Goal: Information Seeking & Learning: Learn about a topic

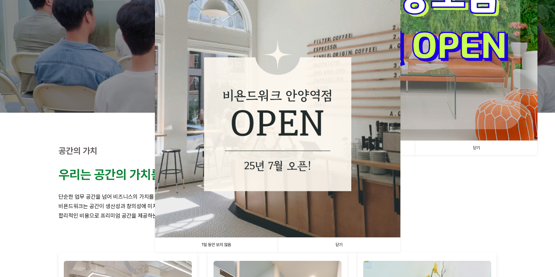
scroll to position [105, 0]
click at [212, 244] on link "1일 동안 보지 않음" at bounding box center [216, 244] width 123 height 14
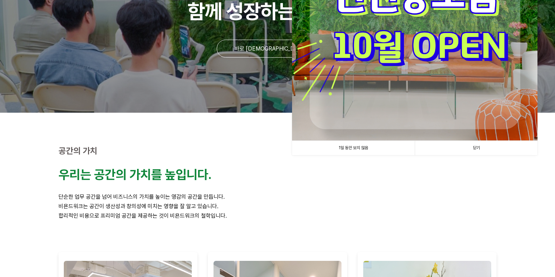
click at [345, 148] on link "1일 동안 보지 않음" at bounding box center [353, 148] width 123 height 14
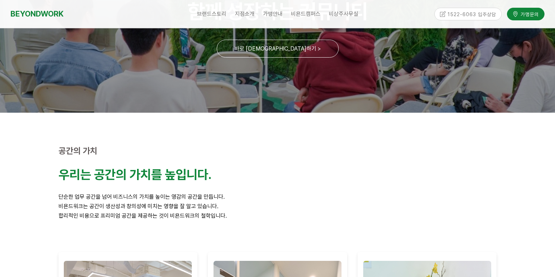
scroll to position [0, 0]
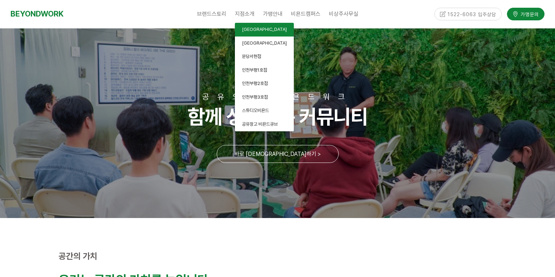
click at [254, 29] on span "[GEOGRAPHIC_DATA]" at bounding box center [264, 29] width 45 height 5
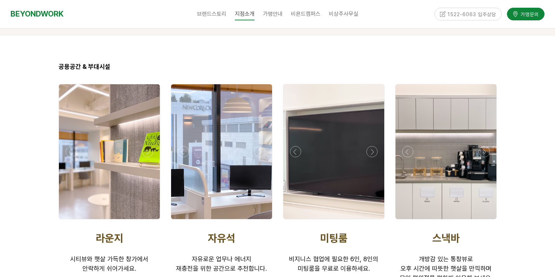
scroll to position [1123, 0]
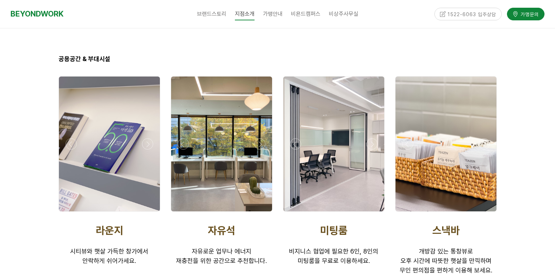
click at [261, 213] on div at bounding box center [221, 213] width 105 height 0
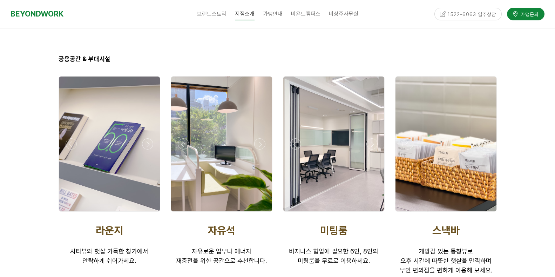
click at [261, 213] on div at bounding box center [221, 213] width 105 height 0
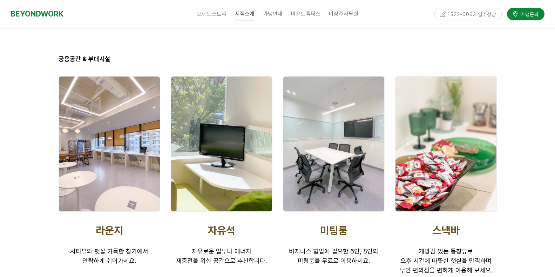
click at [261, 213] on div at bounding box center [221, 213] width 105 height 0
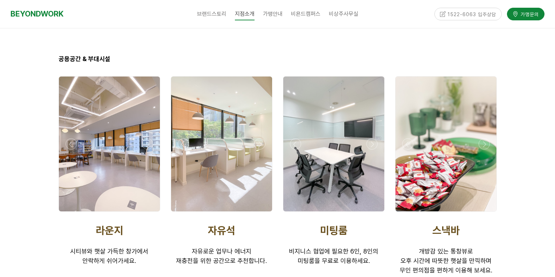
click at [261, 213] on div at bounding box center [221, 213] width 105 height 0
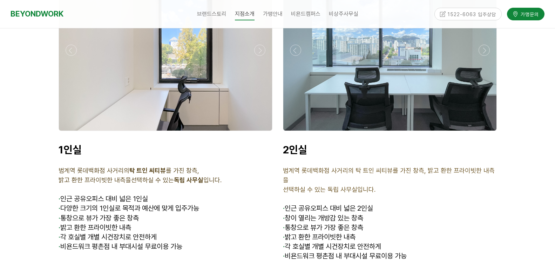
scroll to position [1824, 0]
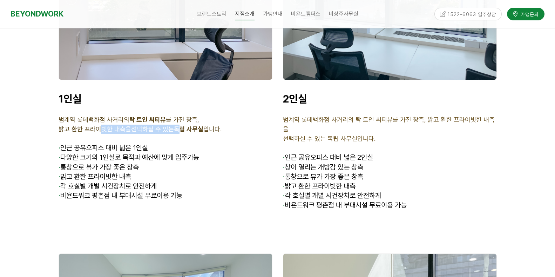
drag, startPoint x: 100, startPoint y: 102, endPoint x: 181, endPoint y: 101, distance: 81.7
click at [181, 125] on p "밝고 환한 프라이빗한 내측을 선택하실 수 있는 독립 사무실 입니다." at bounding box center [166, 129] width 214 height 9
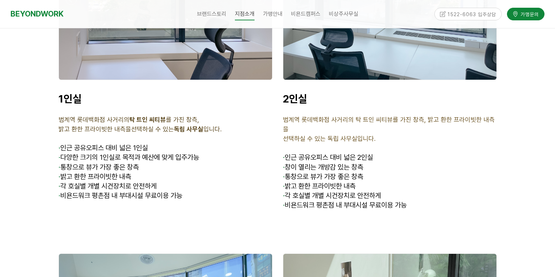
click at [202, 125] on span "선택하실 수 있는 독립 사무실 입니다." at bounding box center [176, 128] width 91 height 7
drag, startPoint x: 79, startPoint y: 120, endPoint x: 117, endPoint y: 121, distance: 38.6
click at [117, 143] on span "인근 공유오피스 대비 넓은 1인실" at bounding box center [104, 147] width 88 height 8
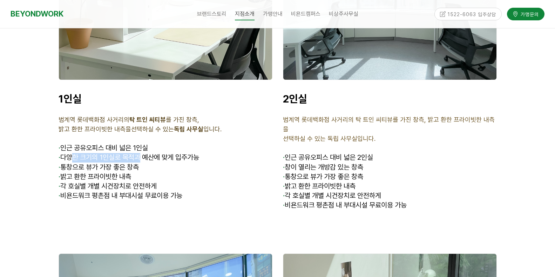
drag, startPoint x: 77, startPoint y: 130, endPoint x: 142, endPoint y: 127, distance: 65.7
click at [142, 153] on span "· 다양한 크기의 1인실로 목적과 예산에 맞게 입주가능" at bounding box center [129, 157] width 141 height 8
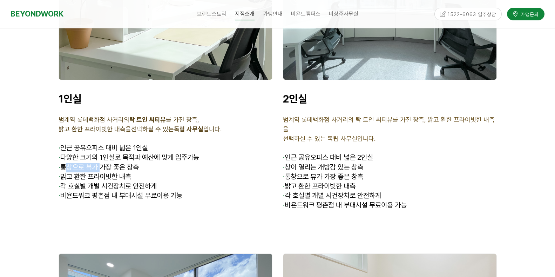
drag, startPoint x: 71, startPoint y: 140, endPoint x: 108, endPoint y: 140, distance: 37.2
click at [108, 163] on span "· 통창으로 뷰가 가장 좋은 창측" at bounding box center [99, 167] width 80 height 8
drag, startPoint x: 67, startPoint y: 148, endPoint x: 107, endPoint y: 148, distance: 40.0
click at [107, 172] on span "· 밝고 환한 프라이빗한 내측" at bounding box center [95, 176] width 73 height 8
drag, startPoint x: 80, startPoint y: 155, endPoint x: 113, endPoint y: 155, distance: 33.0
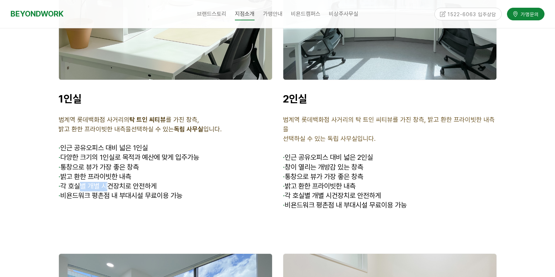
click at [113, 182] on span "· 각 호실별 개별 시건장치로 안전하게" at bounding box center [108, 186] width 98 height 8
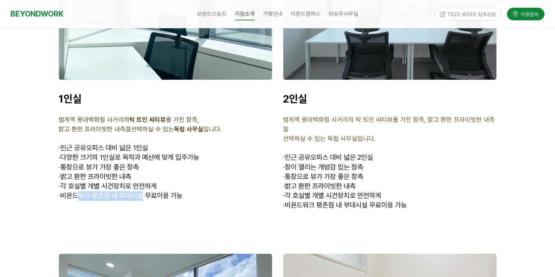
drag, startPoint x: 81, startPoint y: 163, endPoint x: 147, endPoint y: 165, distance: 66.0
click at [147, 191] on span "· 비욘드워크 평촌점 내 부대시설 무료이용 가능" at bounding box center [121, 195] width 124 height 8
click at [174, 191] on span "· 비욘드워크 평촌점 내 부대시설 무료이용 가능" at bounding box center [121, 195] width 124 height 8
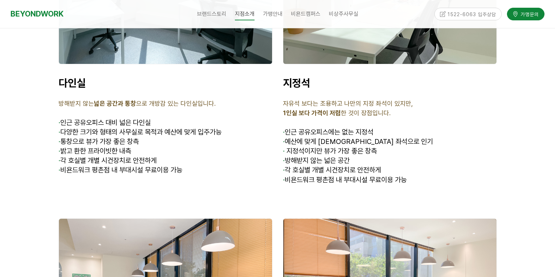
scroll to position [2175, 0]
drag, startPoint x: 312, startPoint y: 94, endPoint x: 358, endPoint y: 94, distance: 45.6
click at [358, 127] on span "인근 공유오피스에는 없는 지정석" at bounding box center [329, 131] width 89 height 8
drag, startPoint x: 305, startPoint y: 103, endPoint x: 350, endPoint y: 103, distance: 44.9
click at [350, 137] on span "· 예산에 맞게 가성비 좌석으로 인기" at bounding box center [358, 141] width 150 height 8
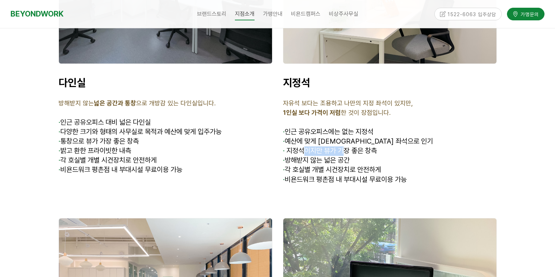
drag, startPoint x: 302, startPoint y: 113, endPoint x: 347, endPoint y: 112, distance: 45.3
click at [347, 146] on span "· 지정석이지만 뷰가 가장 좋은 창측" at bounding box center [330, 150] width 94 height 8
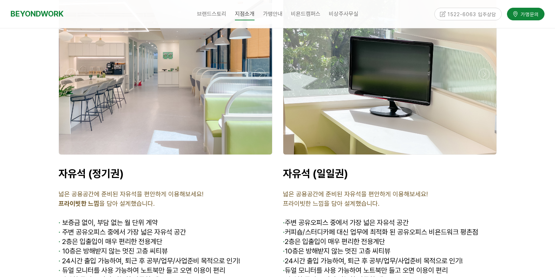
scroll to position [2491, 0]
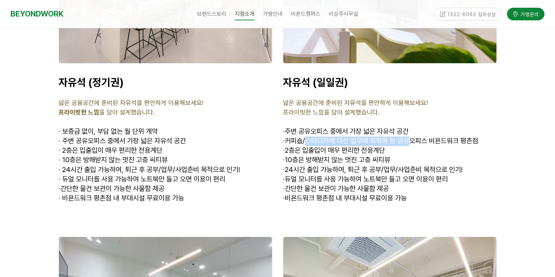
drag, startPoint x: 309, startPoint y: 104, endPoint x: 414, endPoint y: 103, distance: 104.5
click at [414, 136] on span "· 커피숍/스터디카페 대신 업무에 최적화 된 공유오피스 비욘드워크 평촌점" at bounding box center [380, 140] width 195 height 8
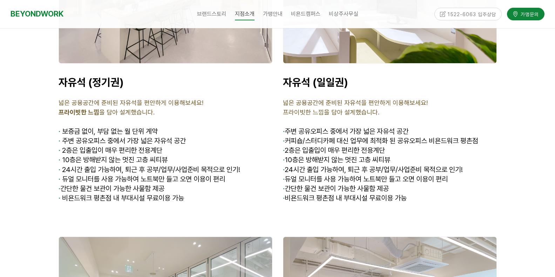
click at [429, 136] on span "· 커피숍/스터디카페 대신 업무에 최적화 된 공유오피스 비욘드워크 평촌점" at bounding box center [380, 140] width 195 height 8
drag, startPoint x: 335, startPoint y: 102, endPoint x: 463, endPoint y: 106, distance: 128.1
click at [463, 136] on span "· 커피숍/스터디카페 대신 업무에 최적화 된 공유오피스 비욘드워크 평촌점" at bounding box center [380, 140] width 195 height 8
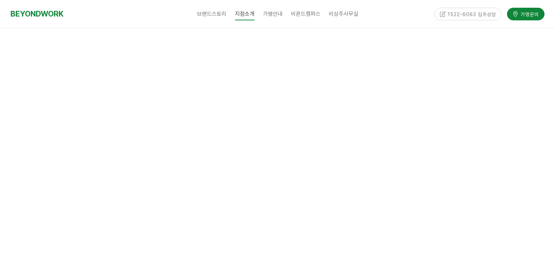
scroll to position [0, 0]
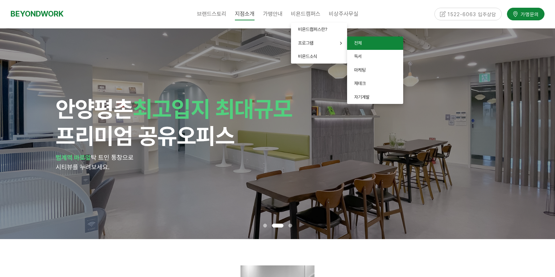
click at [369, 45] on link "전체" at bounding box center [375, 43] width 56 height 14
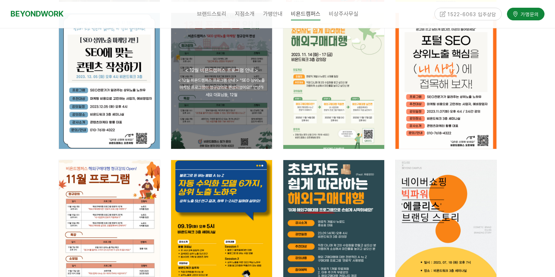
scroll to position [140, 0]
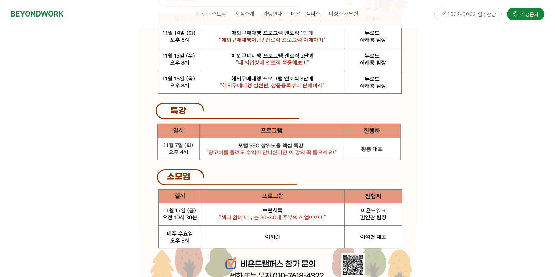
scroll to position [421, 0]
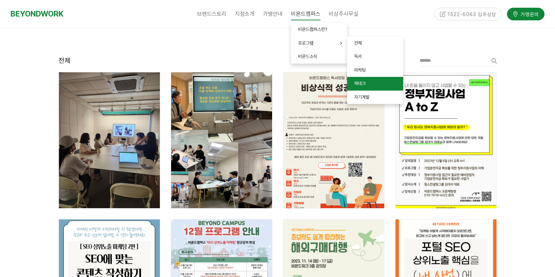
click at [361, 82] on span "재테크" at bounding box center [360, 83] width 12 height 5
